Goal: Task Accomplishment & Management: Use online tool/utility

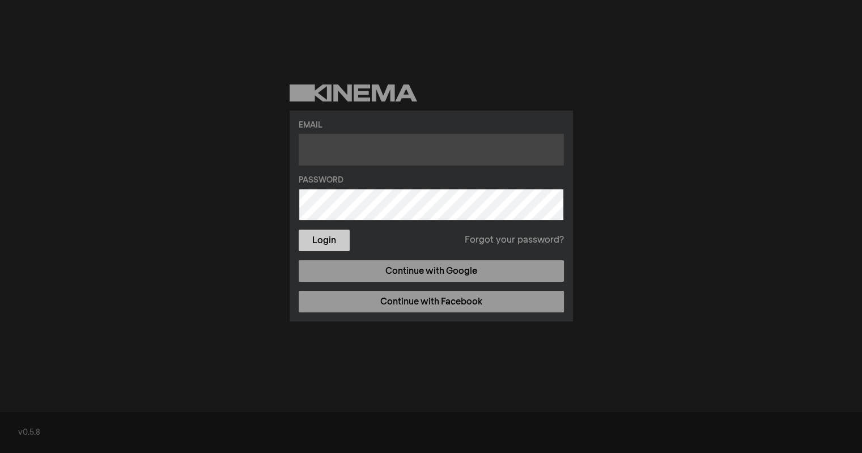
type input "[EMAIL_ADDRESS][DOMAIN_NAME]"
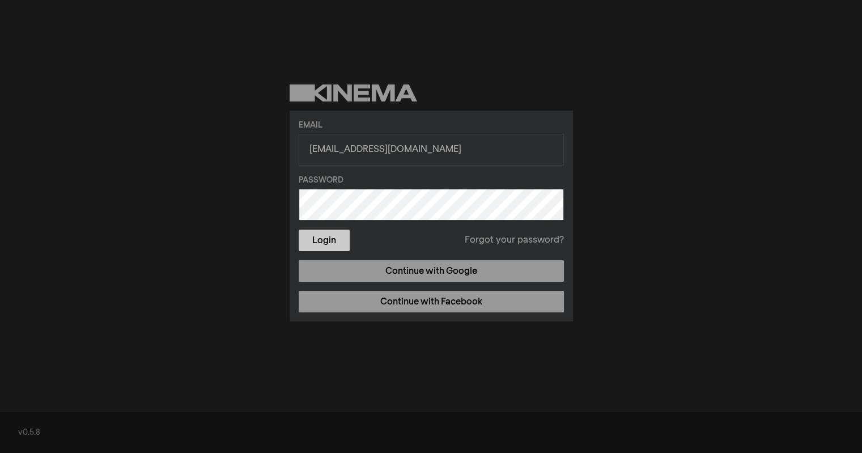
click at [306, 250] on button "Login" at bounding box center [324, 241] width 51 height 22
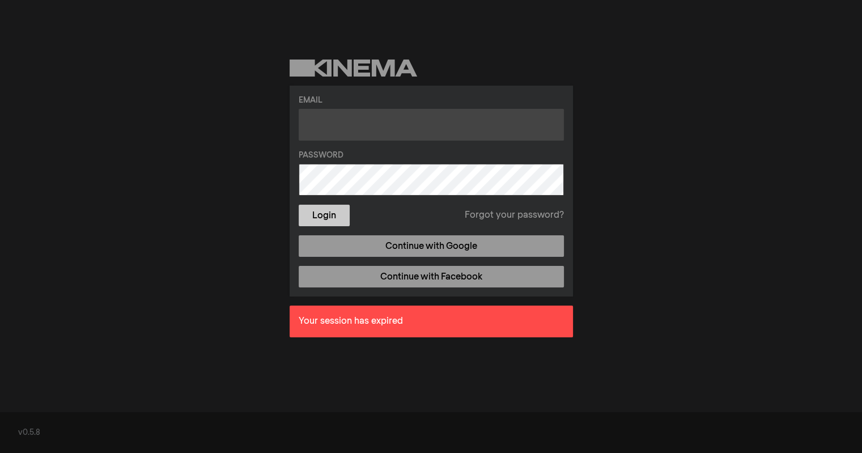
type input "[EMAIL_ADDRESS][DOMAIN_NAME]"
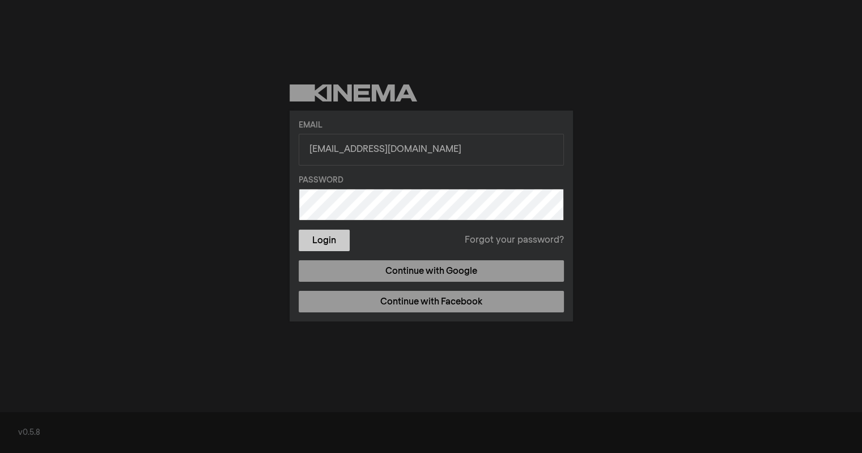
click at [326, 218] on form "Email mikolajczykh@stls.org Password Login Forgot your password?" at bounding box center [431, 186] width 265 height 132
click at [325, 238] on button "Login" at bounding box center [324, 241] width 51 height 22
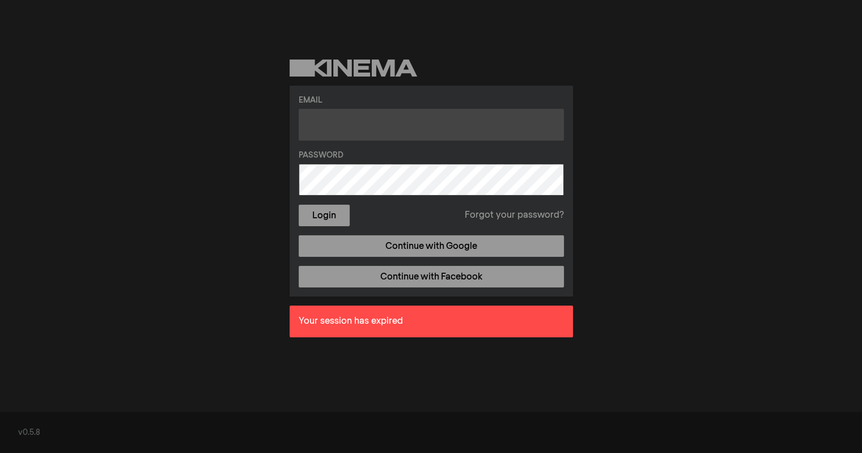
type input "mikolajczykh@stls.org"
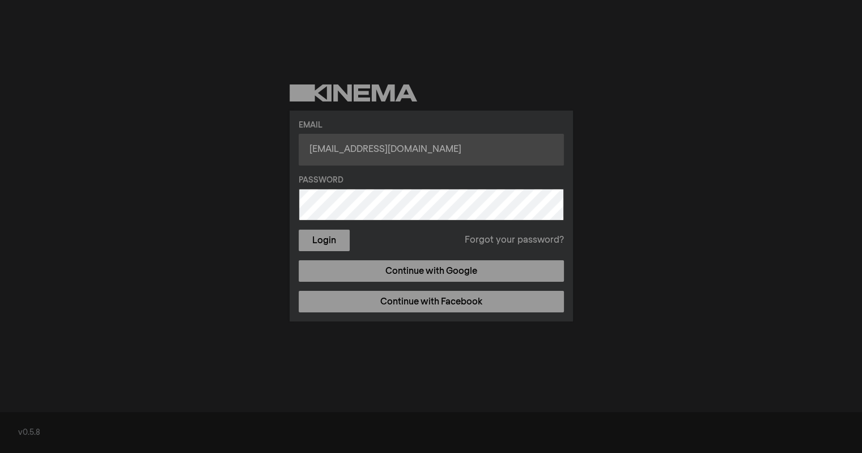
click at [431, 117] on div "Email mikolajczykh@stls.org Password Login Forgot your password? Continue with …" at bounding box center [431, 216] width 283 height 211
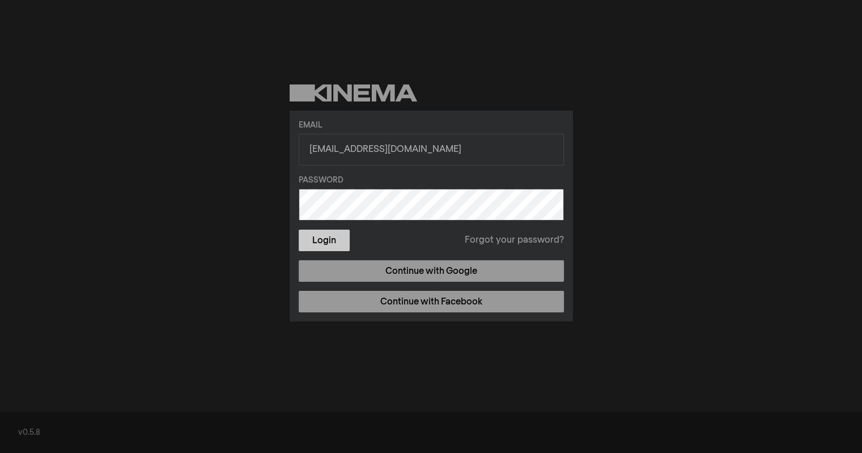
click at [328, 238] on button "Login" at bounding box center [324, 241] width 51 height 22
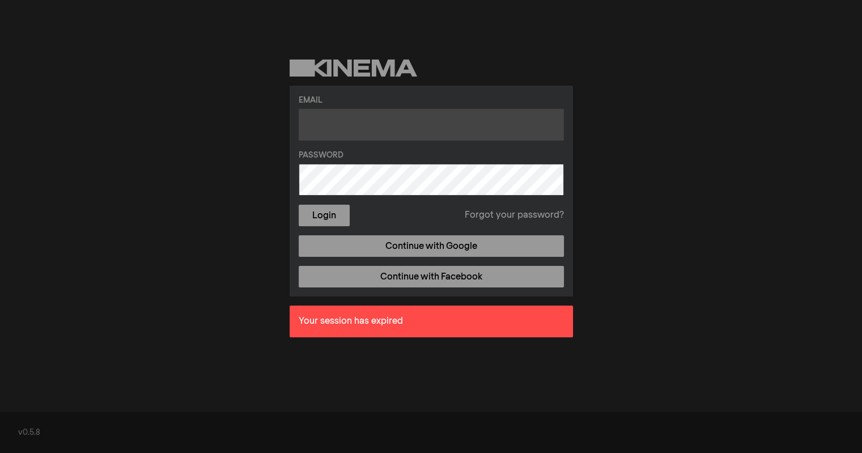
type input "[EMAIL_ADDRESS][DOMAIN_NAME]"
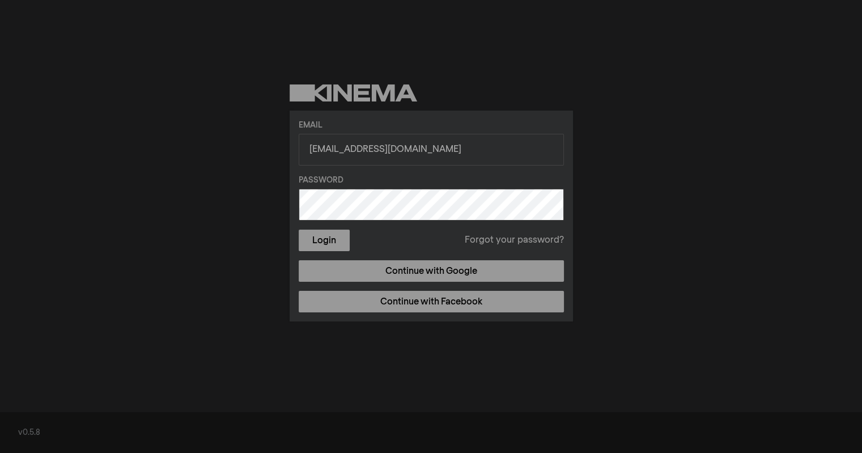
click at [464, 172] on form "Email mikolajczykh@stls.org Password Login Forgot your password?" at bounding box center [431, 186] width 265 height 132
click at [299, 230] on button "Login" at bounding box center [324, 241] width 51 height 22
